Goal: Information Seeking & Learning: Find contact information

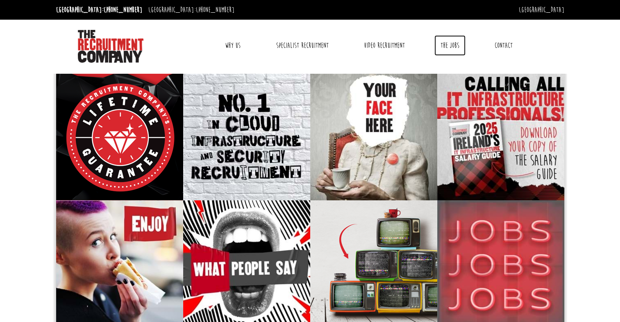
click at [451, 47] on link "The Jobs" at bounding box center [449, 45] width 31 height 20
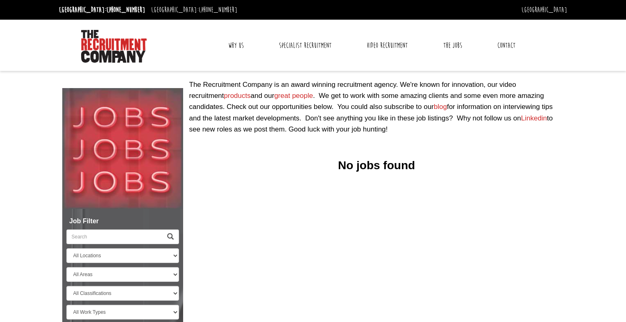
select select "[GEOGRAPHIC_DATA]"
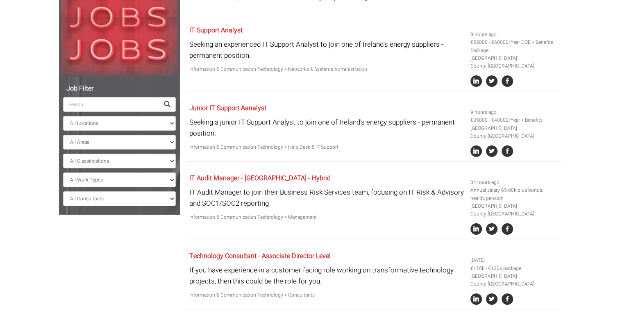
scroll to position [134, 0]
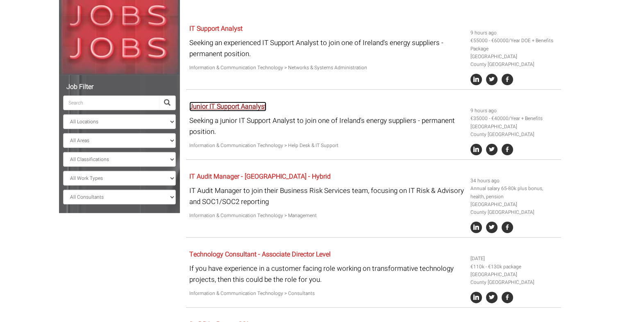
click at [238, 111] on link "Junior IT Support Aanalyst" at bounding box center [227, 107] width 77 height 10
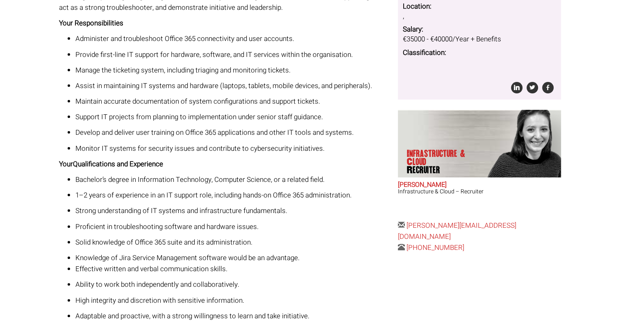
scroll to position [238, 0]
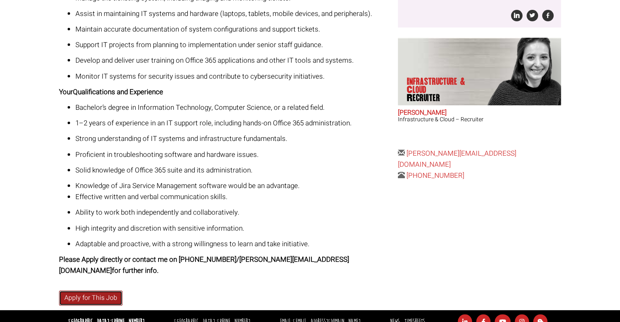
click at [106, 290] on link "Apply for This Job" at bounding box center [90, 297] width 63 height 15
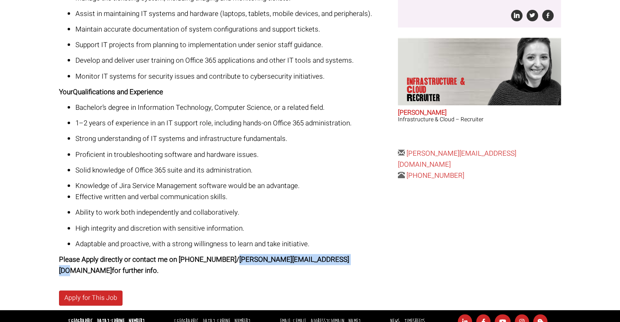
drag, startPoint x: 215, startPoint y: 257, endPoint x: 328, endPoint y: 260, distance: 112.7
click at [328, 260] on strong "Please Apply directly or contact me on 016917002/ sarao@therecruitmentcompany.c…" at bounding box center [204, 264] width 290 height 21
drag, startPoint x: 328, startPoint y: 260, endPoint x: 272, endPoint y: 258, distance: 55.7
copy strong "sarao@therecruitmentcompany.com"
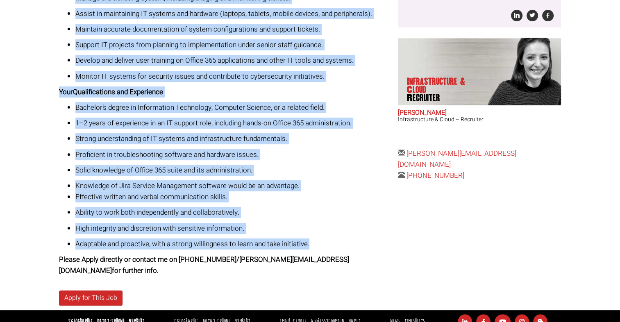
drag, startPoint x: 60, startPoint y: 63, endPoint x: 326, endPoint y: 241, distance: 320.5
click at [326, 241] on div "Junior IT Support Aanalyst Great opportunities to grow in the business Hybrid w…" at bounding box center [310, 76] width 514 height 468
copy div "Junior IT Support Aanalyst Great opportunities to grow in the business Hybrid w…"
click at [179, 58] on p "Develop and deliver user training on Office 365 applications and other IT tools…" at bounding box center [233, 60] width 316 height 11
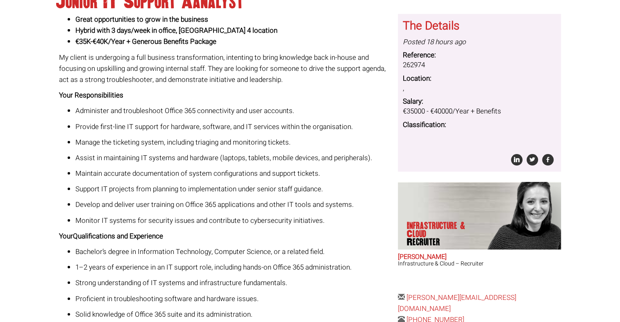
scroll to position [0, 0]
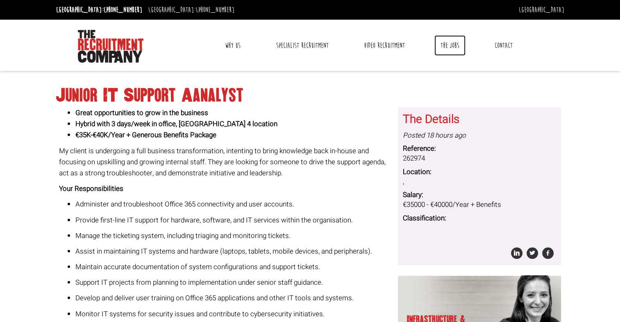
click at [450, 41] on link "The Jobs" at bounding box center [449, 45] width 31 height 20
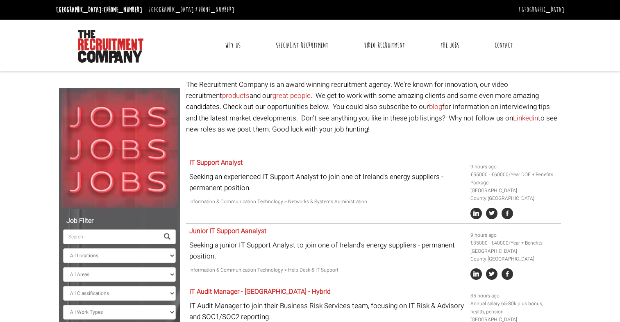
select select "[GEOGRAPHIC_DATA]"
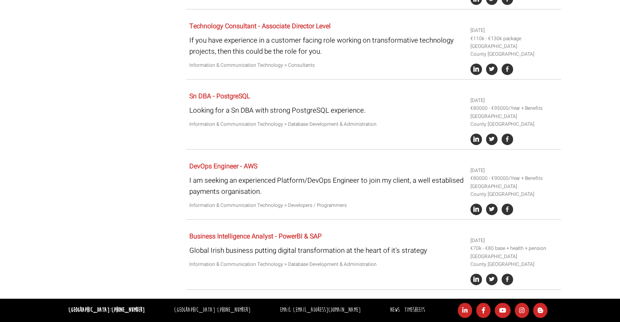
scroll to position [365, 0]
click at [253, 235] on link "Business Intelligence Analyst - PowerBI & SAP" at bounding box center [255, 236] width 132 height 10
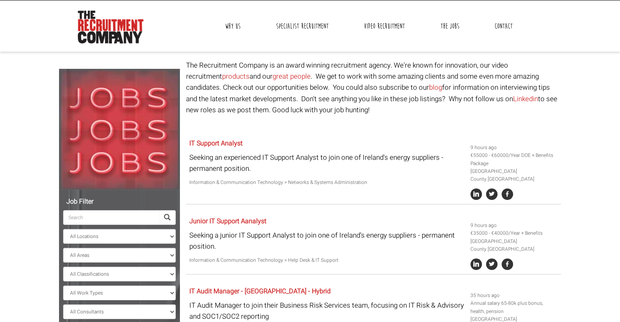
scroll to position [0, 0]
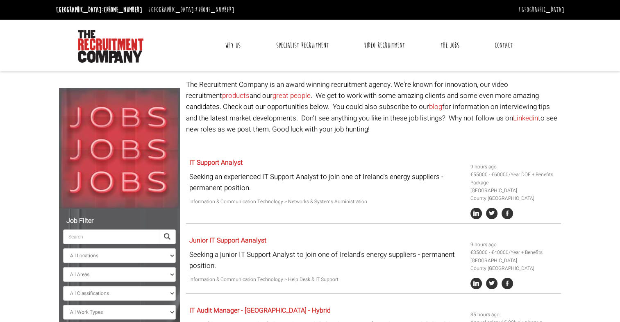
click at [504, 44] on link "Contact" at bounding box center [503, 45] width 30 height 20
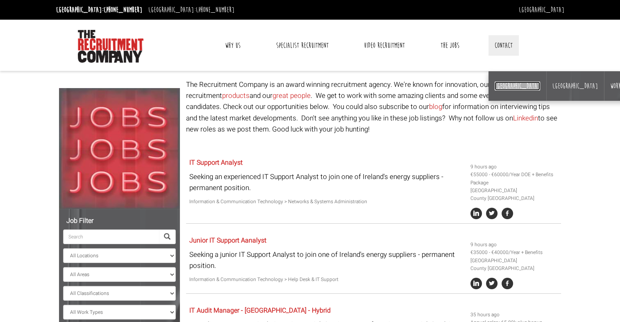
click at [498, 84] on link "[GEOGRAPHIC_DATA]" at bounding box center [516, 85] width 45 height 9
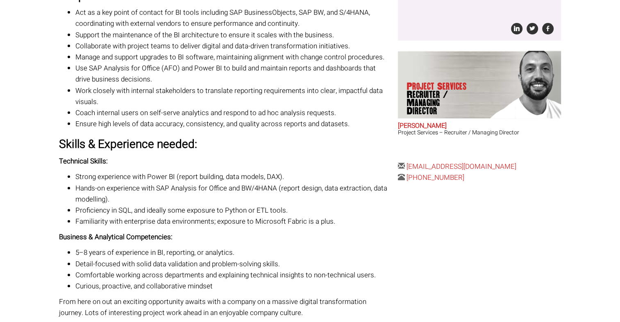
scroll to position [239, 0]
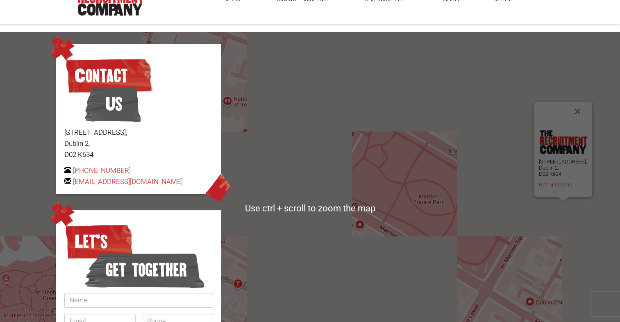
scroll to position [55, 0]
